Goal: Information Seeking & Learning: Learn about a topic

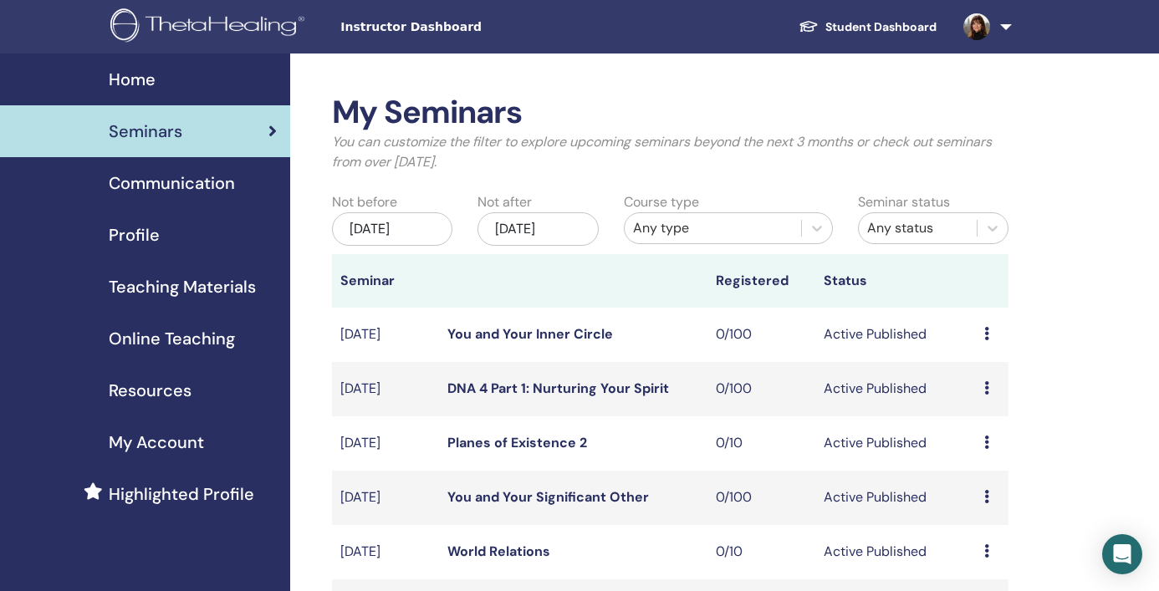
click at [895, 22] on link "Student Dashboard" at bounding box center [867, 27] width 165 height 31
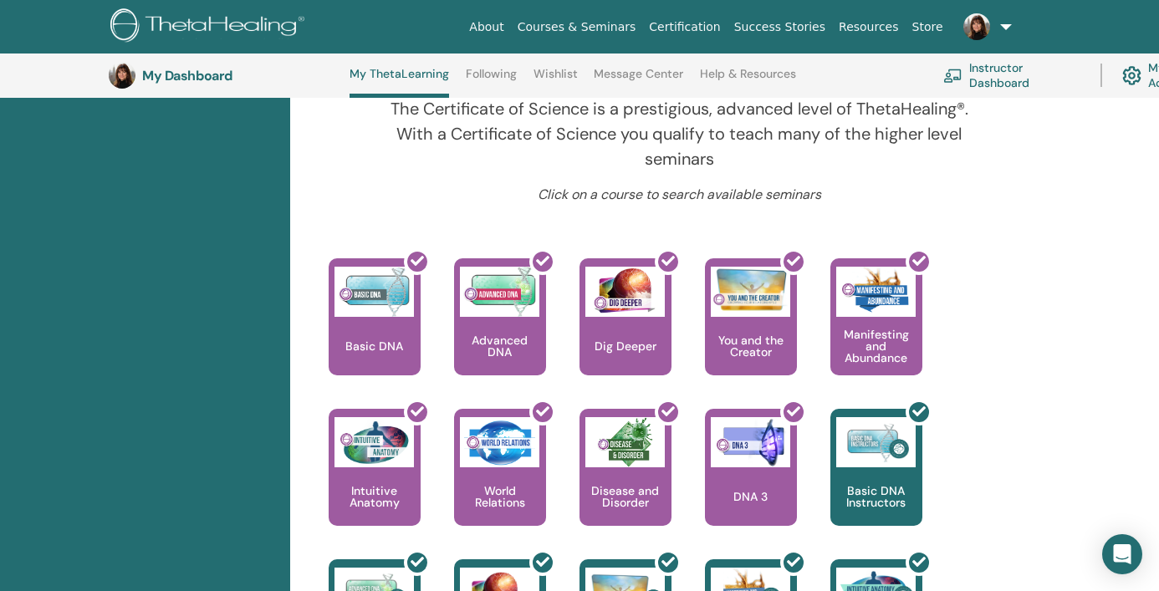
scroll to position [597, 0]
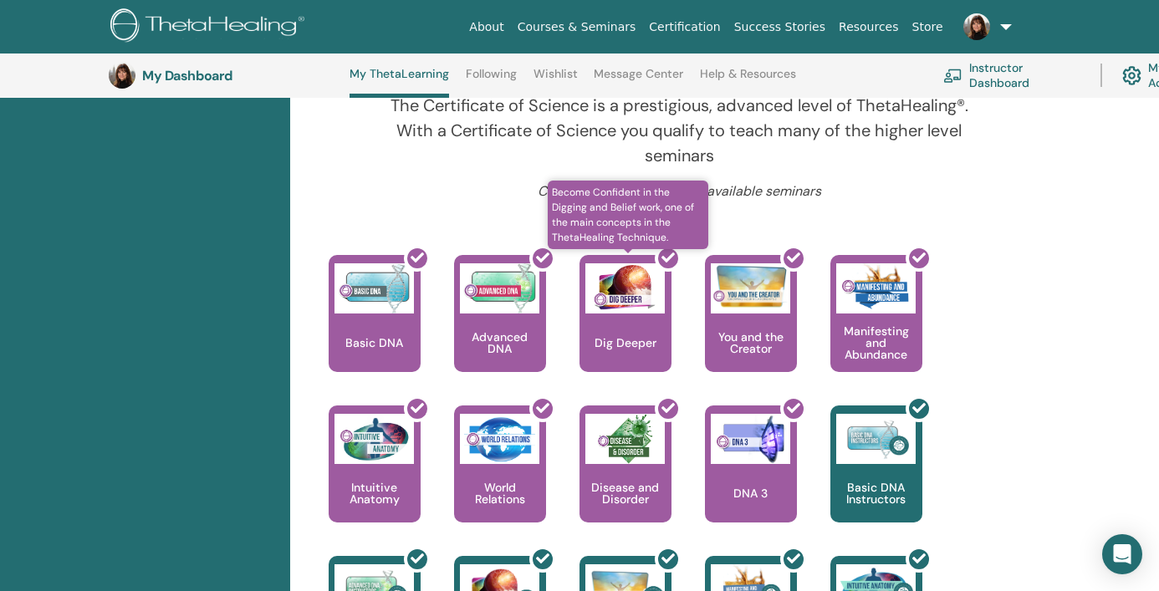
click at [634, 286] on div at bounding box center [635, 320] width 92 height 150
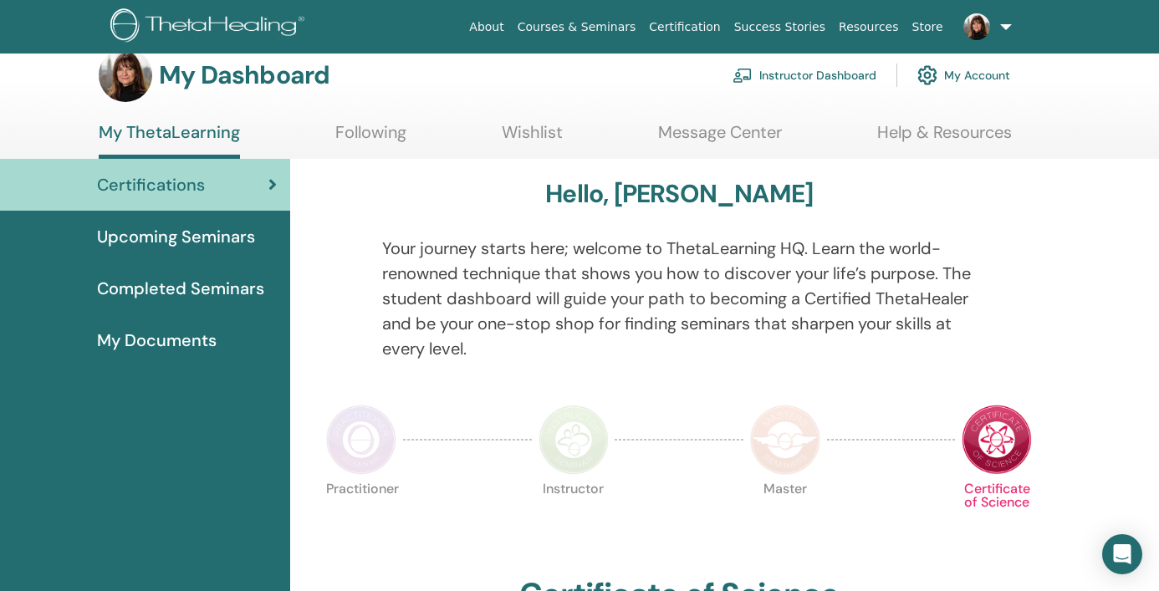
scroll to position [27, 0]
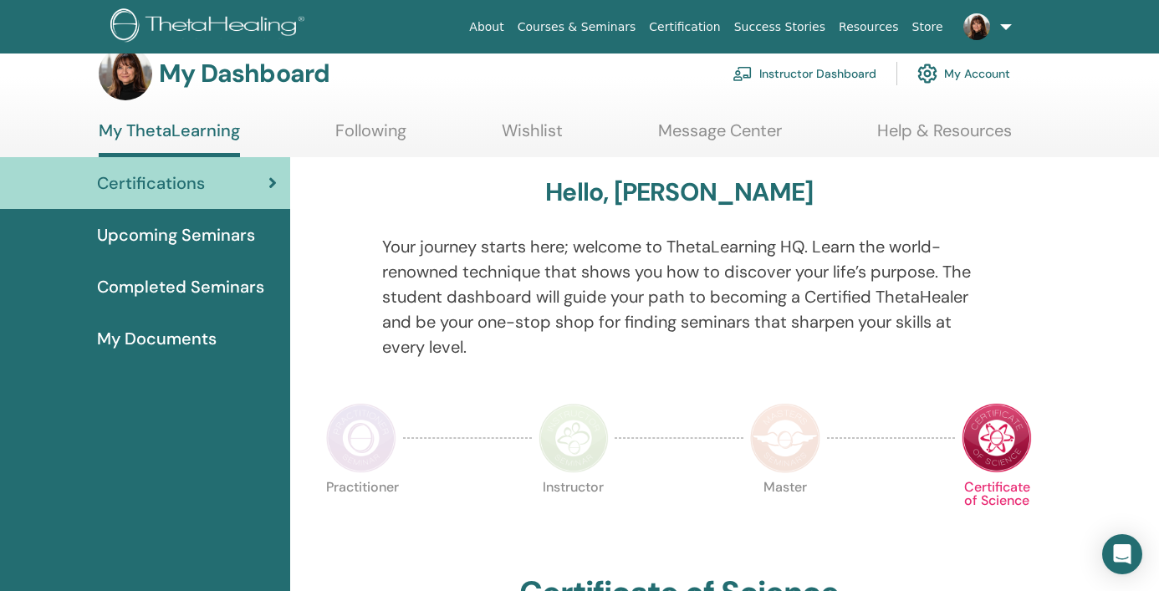
click at [228, 288] on span "Completed Seminars" at bounding box center [180, 286] width 167 height 25
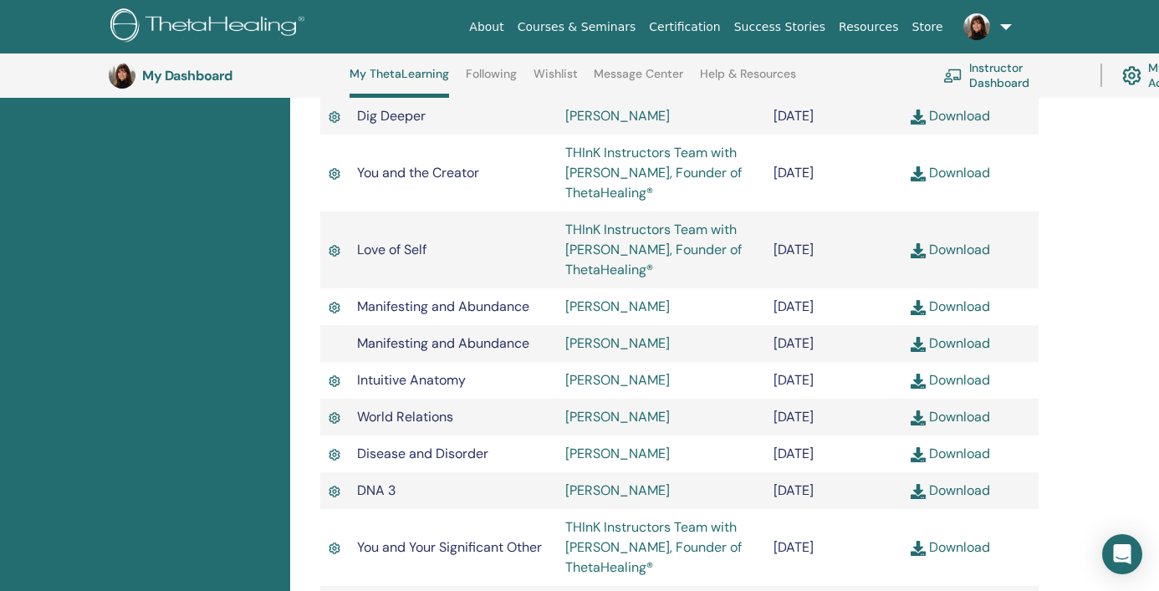
scroll to position [691, 0]
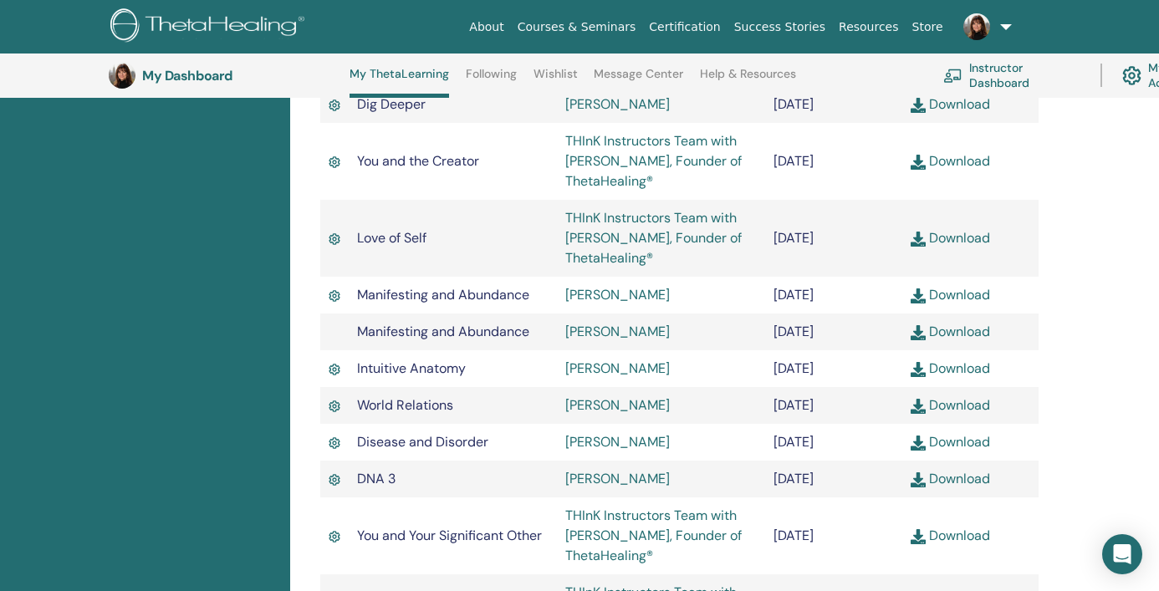
click at [616, 402] on link "[PERSON_NAME]" at bounding box center [617, 405] width 105 height 18
